Goal: Information Seeking & Learning: Learn about a topic

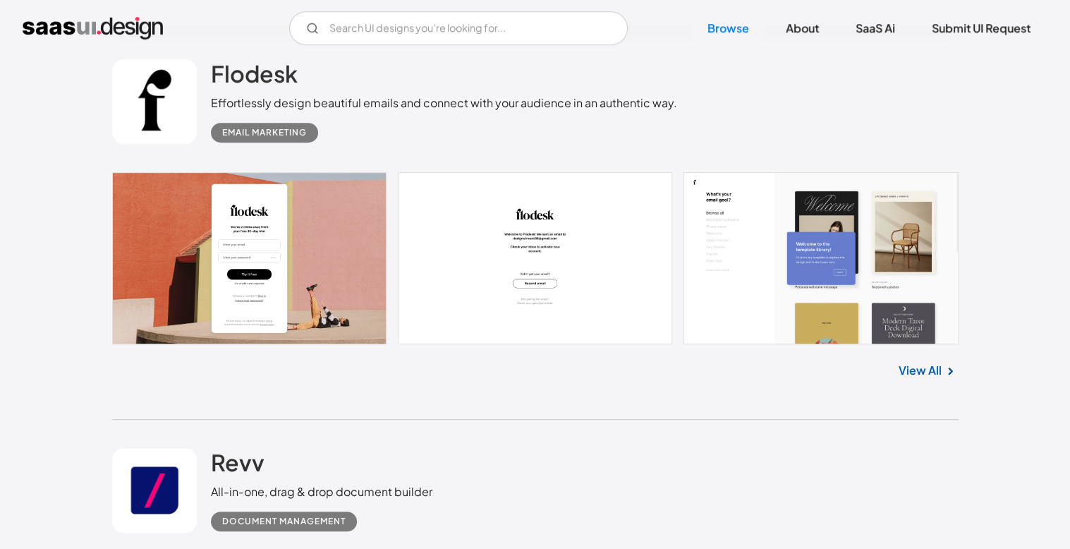
scroll to position [765, 0]
click at [729, 272] on link at bounding box center [535, 257] width 846 height 172
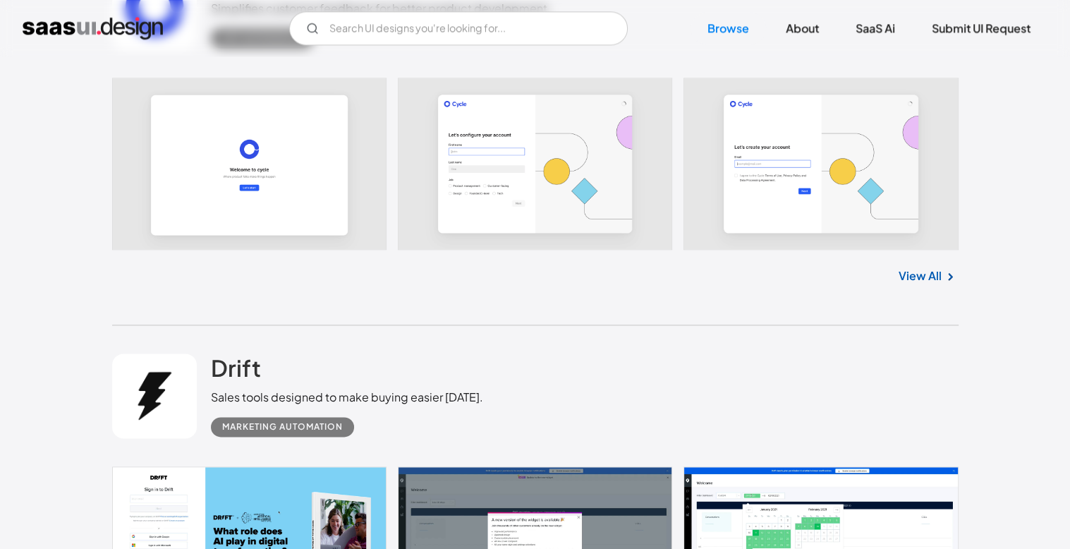
scroll to position [1979, 0]
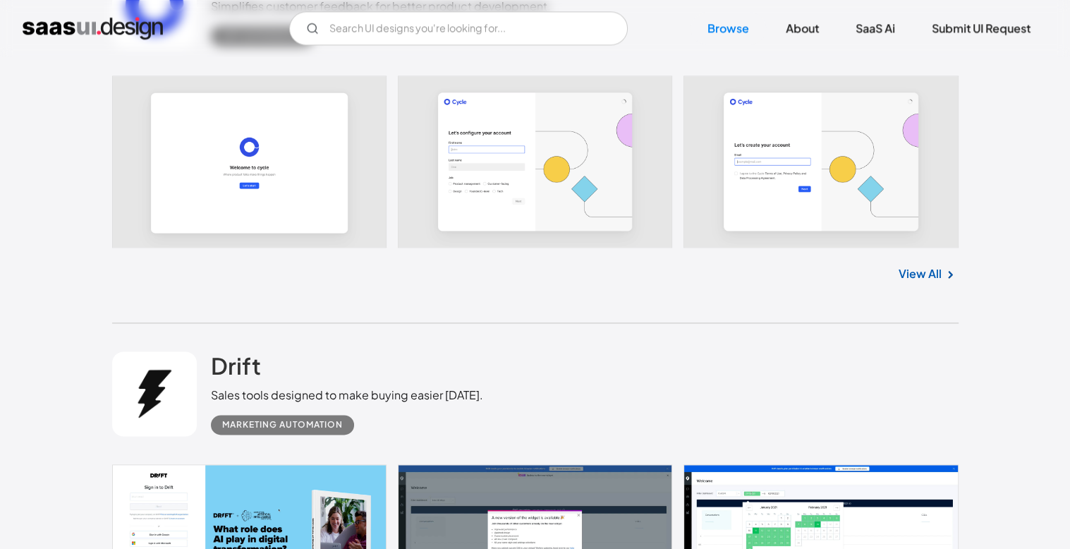
click at [891, 222] on link at bounding box center [535, 161] width 846 height 172
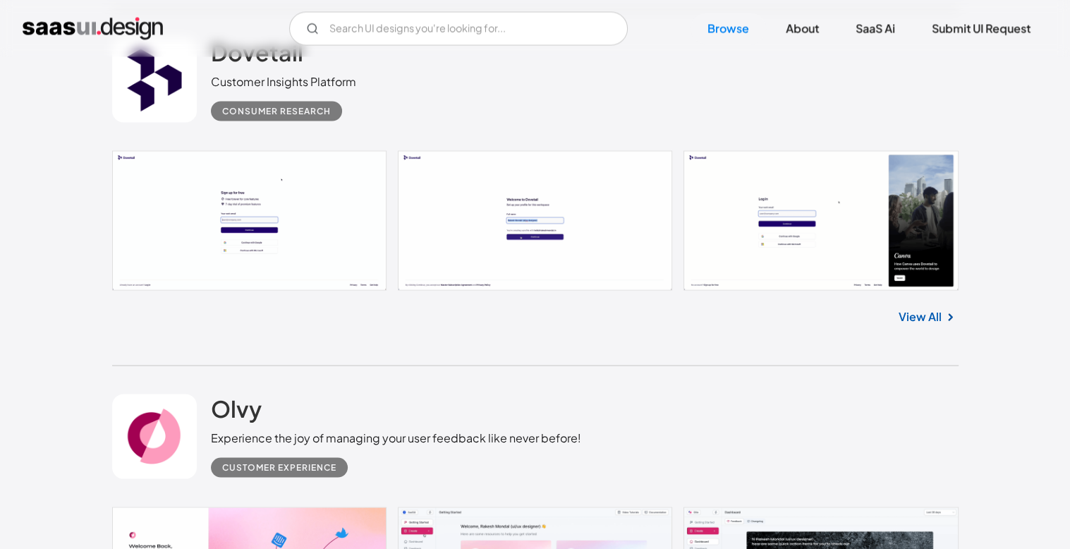
scroll to position [2659, 0]
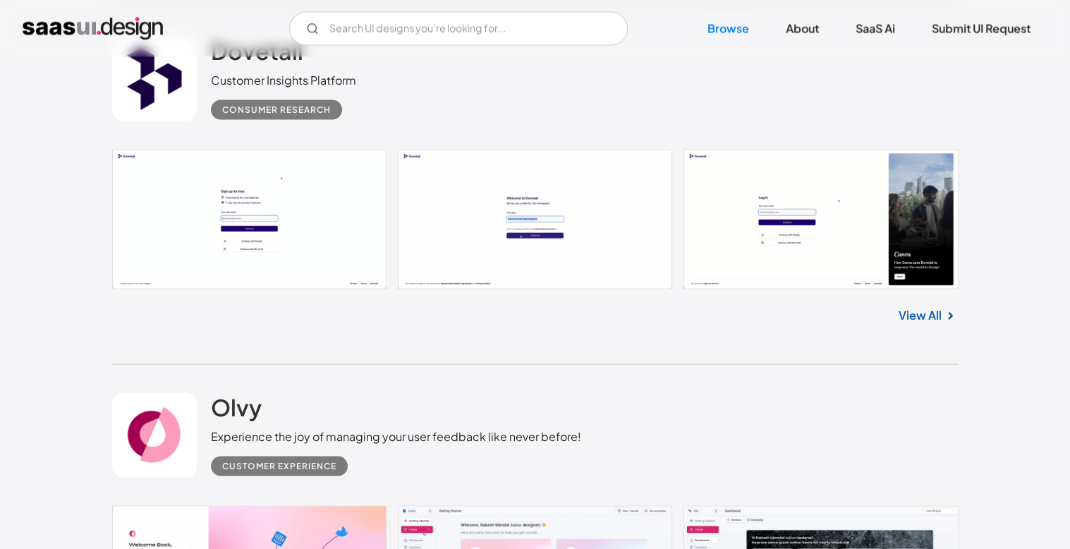
click at [905, 323] on div "View All" at bounding box center [535, 311] width 846 height 47
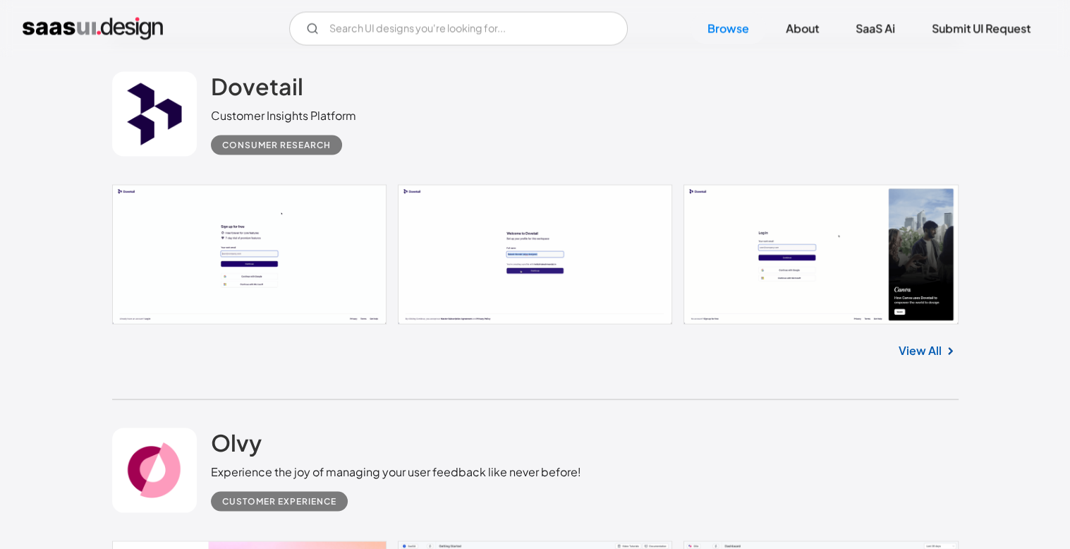
scroll to position [2622, 0]
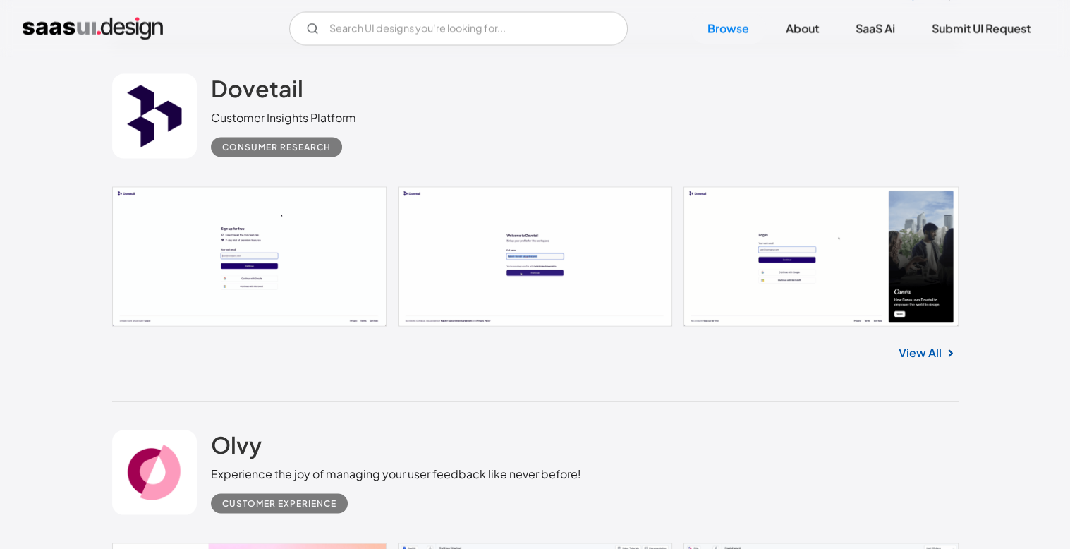
click at [821, 262] on link at bounding box center [535, 256] width 846 height 140
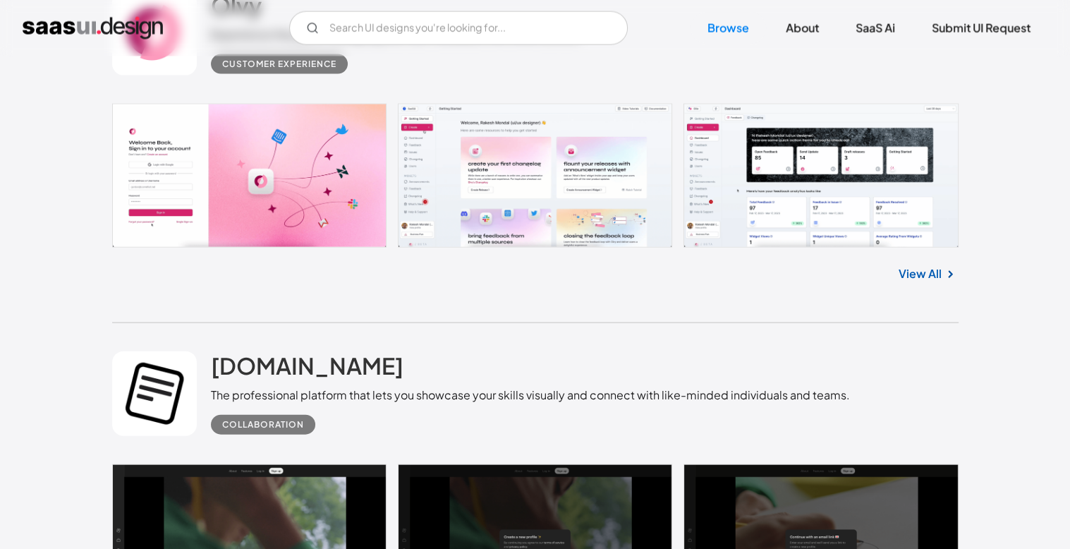
scroll to position [3063, 0]
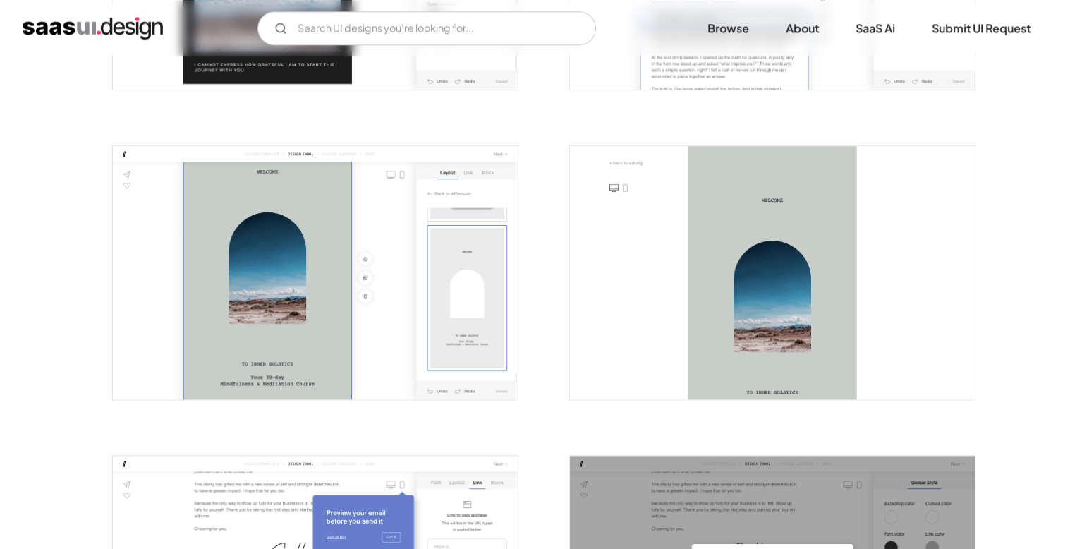
scroll to position [1423, 0]
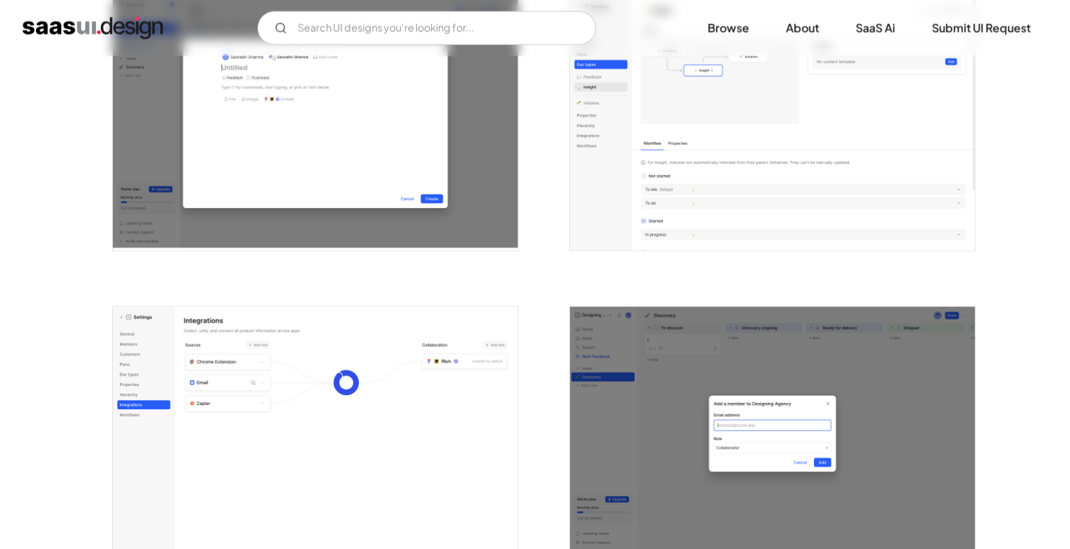
scroll to position [3425, 0]
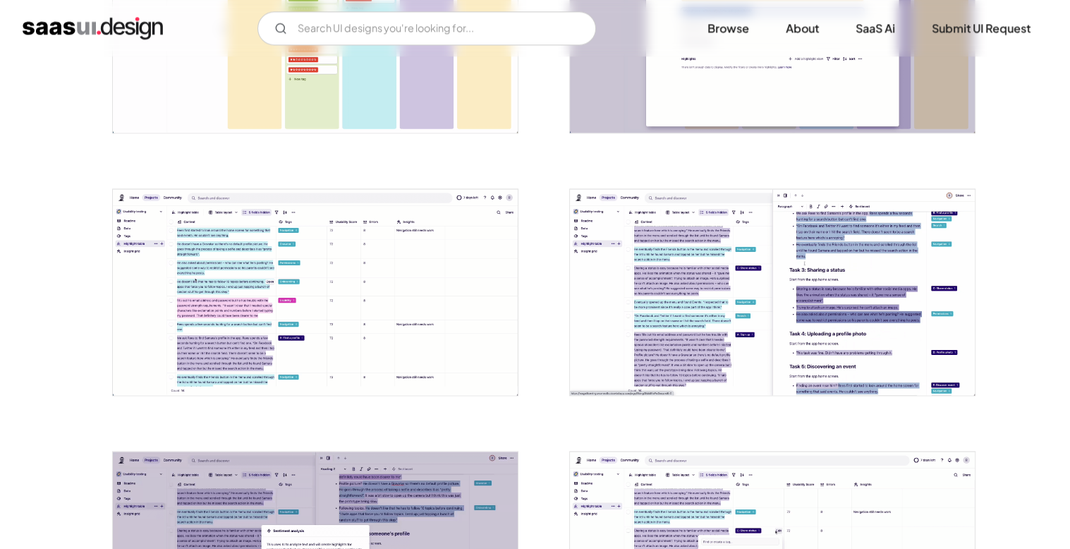
scroll to position [1749, 0]
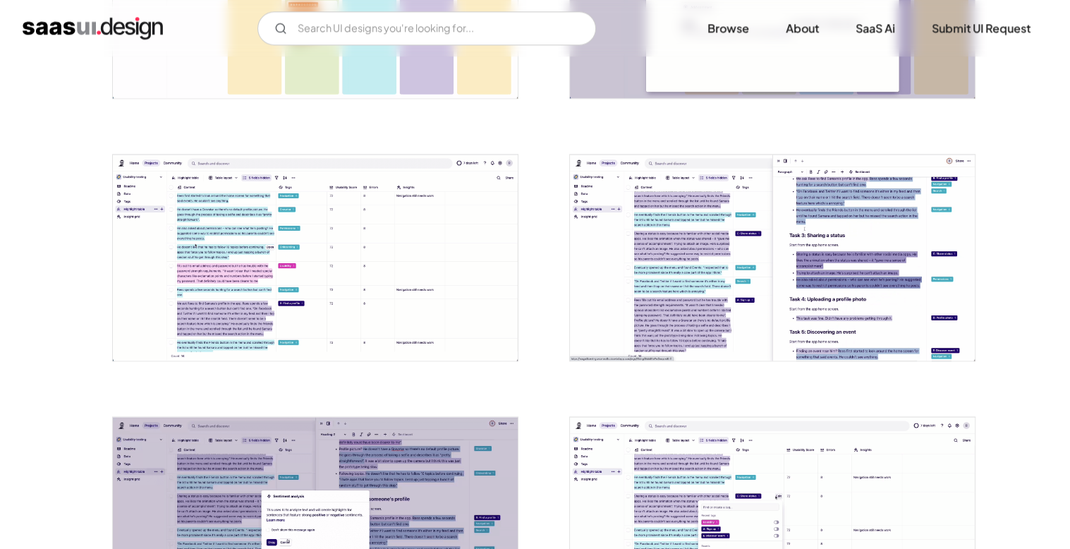
click at [341, 289] on img "open lightbox" at bounding box center [315, 257] width 405 height 206
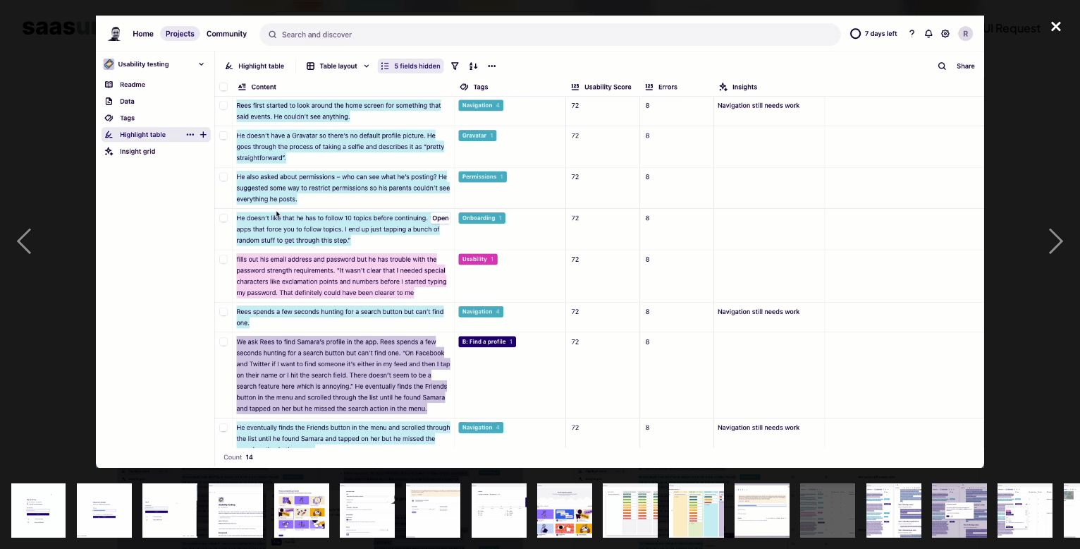
click at [1063, 25] on div "close lightbox" at bounding box center [1056, 26] width 48 height 31
